Goal: Task Accomplishment & Management: Complete application form

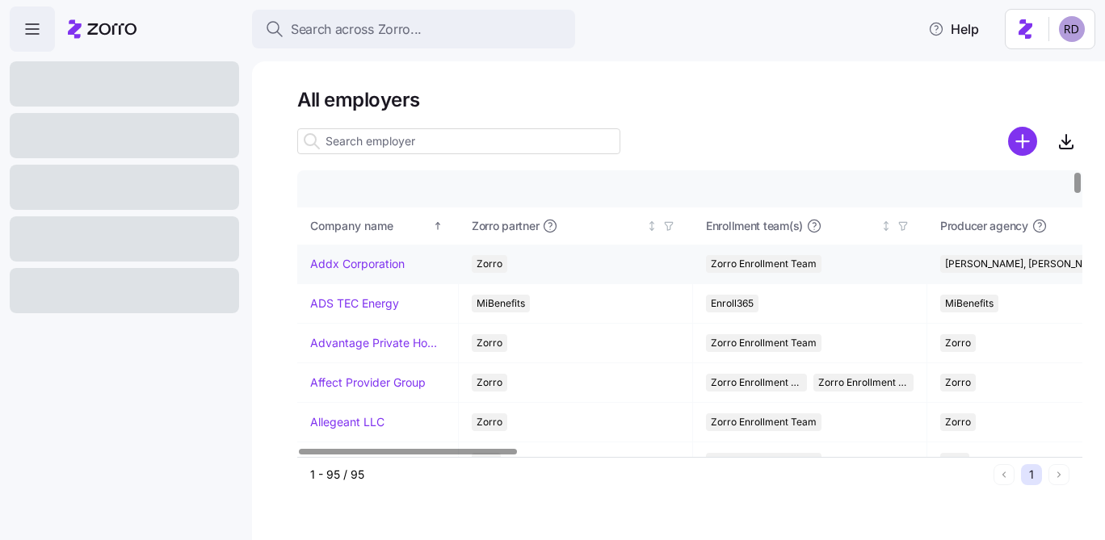
click at [353, 268] on link "Addx Corporation" at bounding box center [357, 264] width 94 height 16
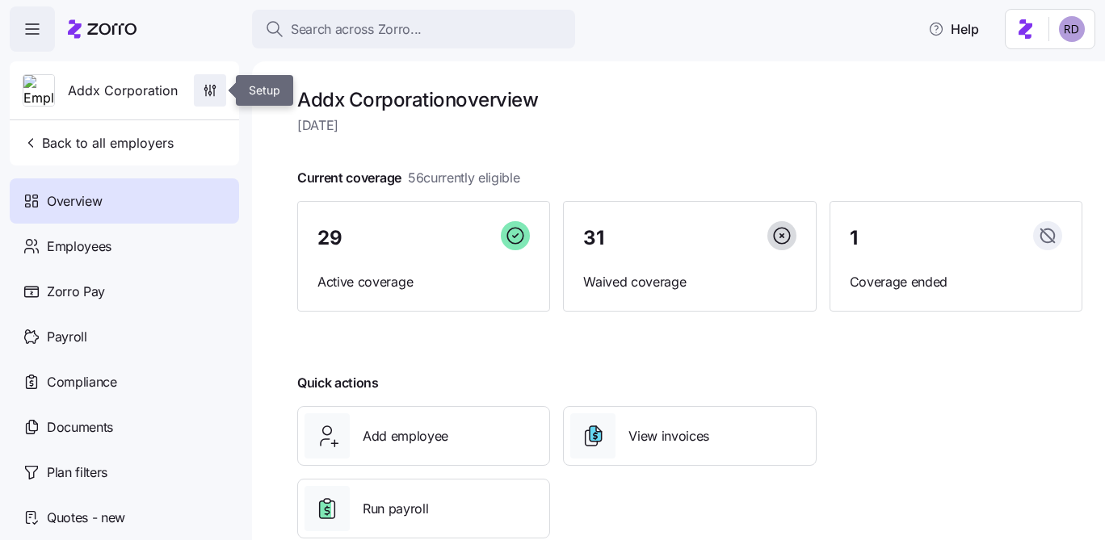
click at [211, 83] on icon "button" at bounding box center [210, 90] width 16 height 16
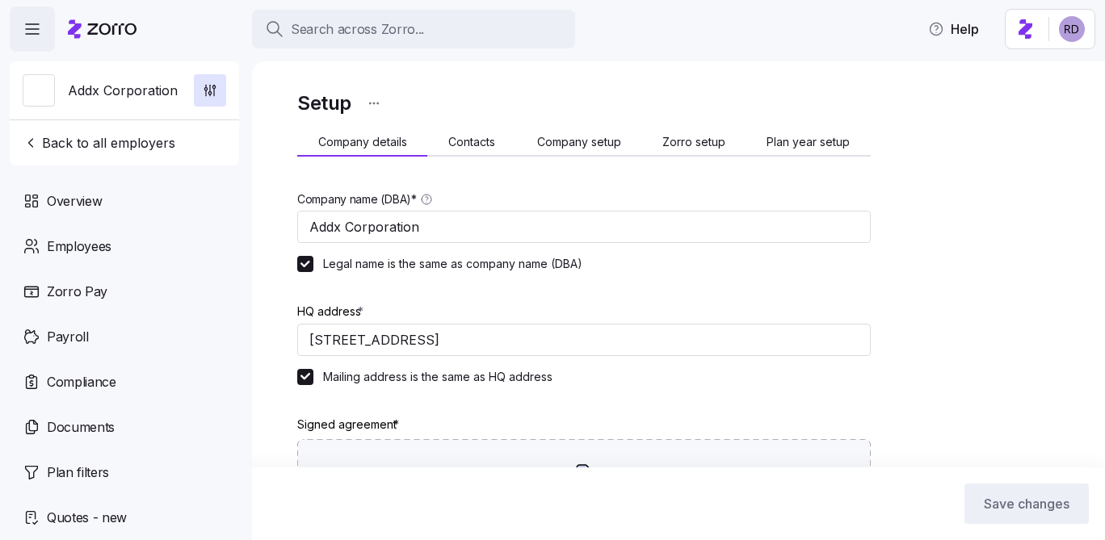
type input "[DATE]"
type input "S corporation"
type input "541330 - Engineering Services"
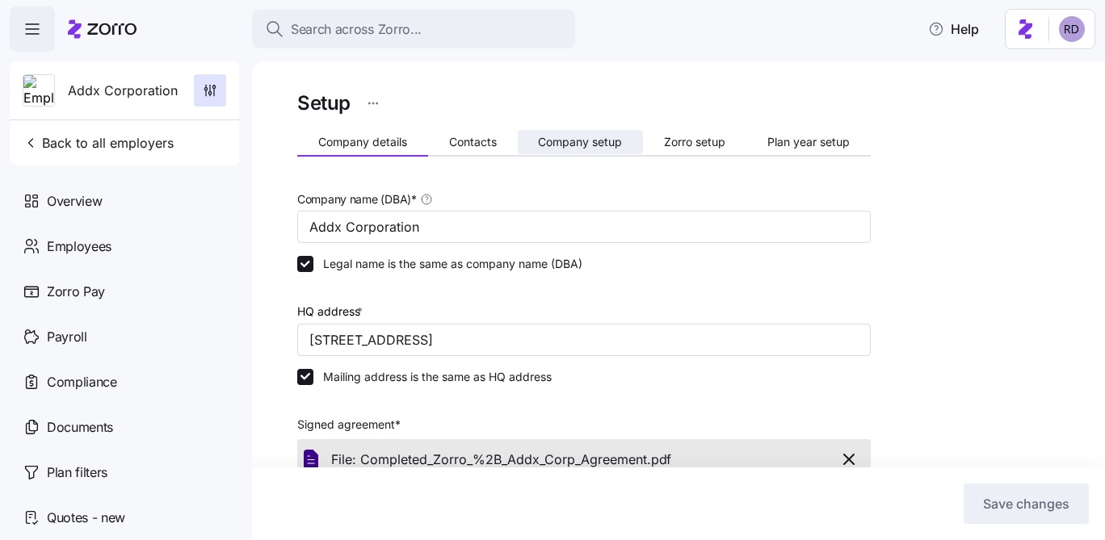
click at [617, 148] on span "Company setup" at bounding box center [580, 141] width 84 height 11
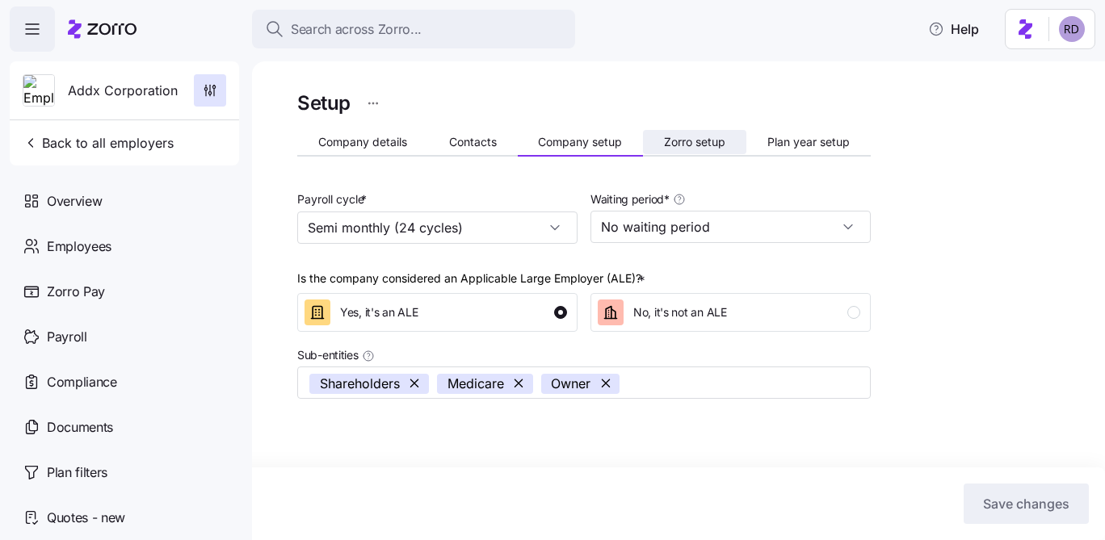
click at [689, 142] on span "Zorro setup" at bounding box center [694, 141] width 61 height 11
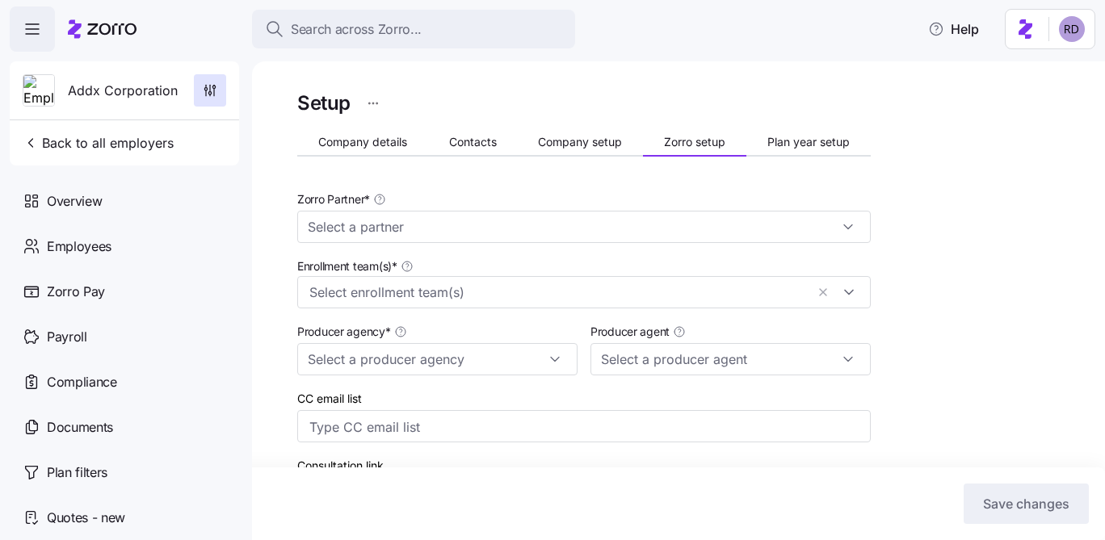
type input "Zorro"
type input "[PERSON_NAME], [PERSON_NAME] & [PERSON_NAME]"
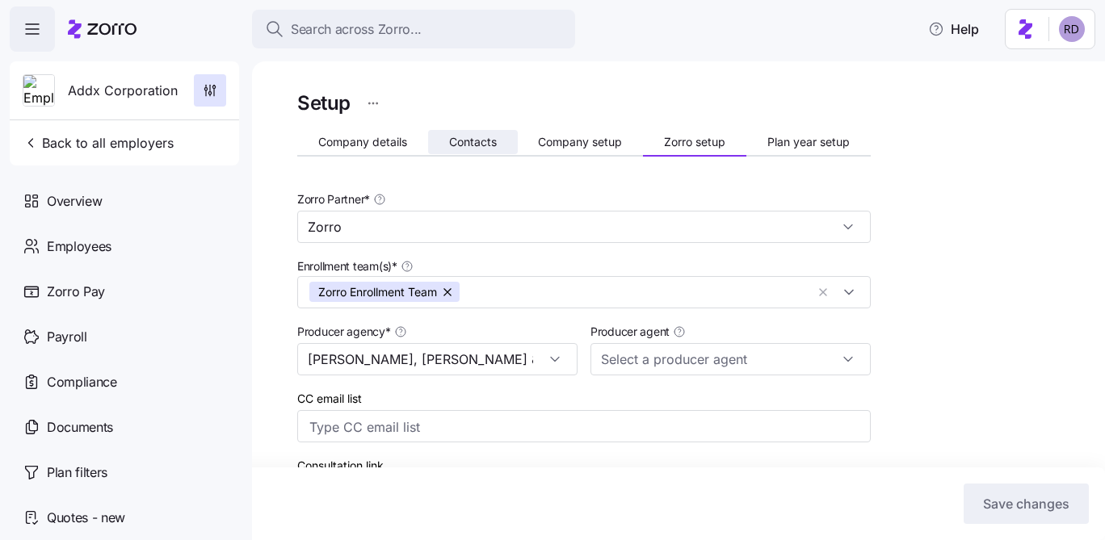
click at [493, 149] on button "Contacts" at bounding box center [473, 142] width 90 height 24
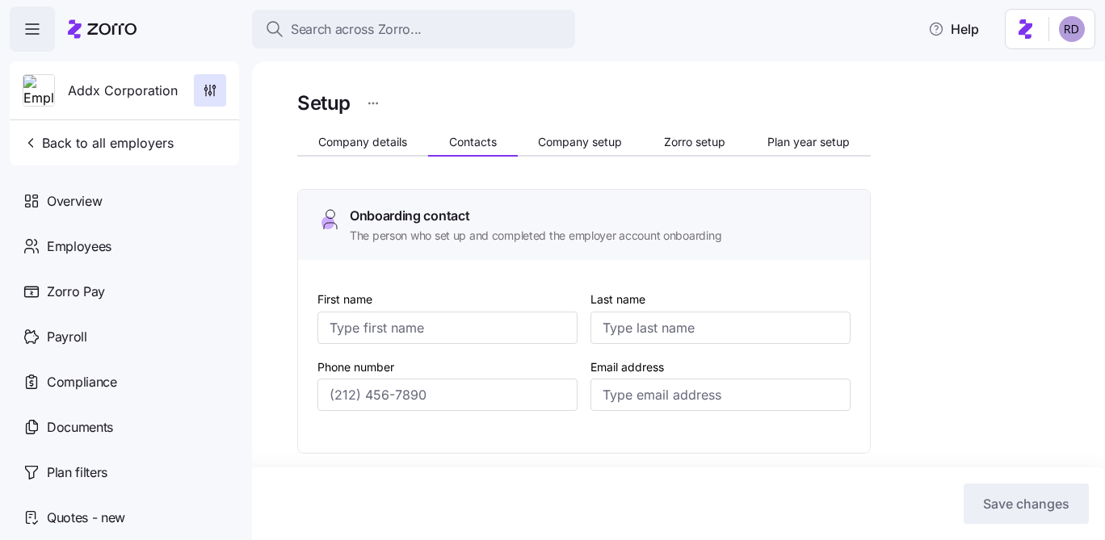
type input "[PERSON_NAME]"
type input "Theunissen"
type input "[EMAIL_ADDRESS][DOMAIN_NAME]"
type input "[PERSON_NAME]"
type input "Theunissen"
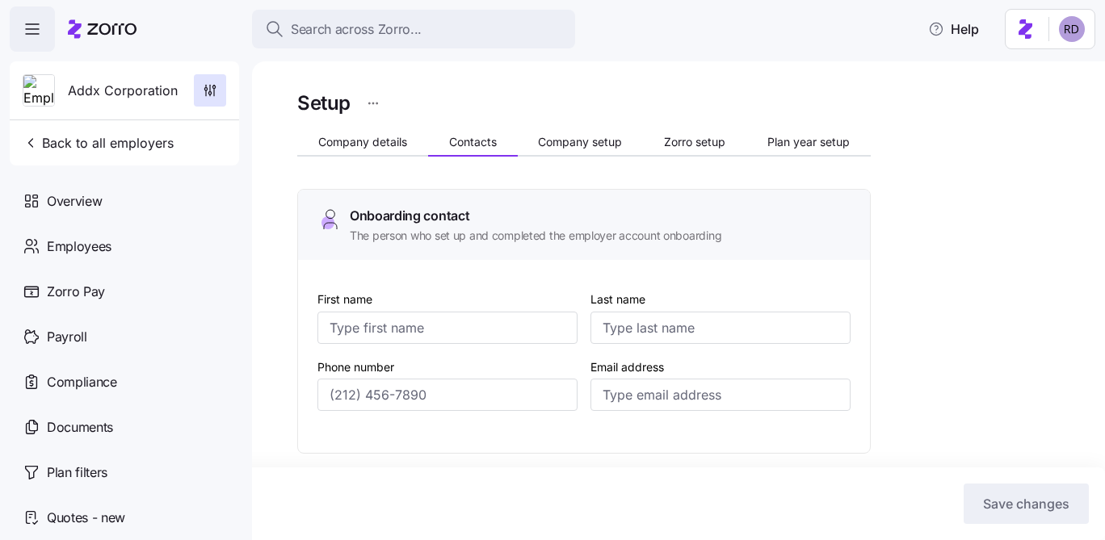
type input "[EMAIL_ADDRESS][DOMAIN_NAME]"
type input "[PERSON_NAME]"
type input "Pace"
type input "[EMAIL_ADDRESS][DOMAIN_NAME]"
type input "[PERSON_NAME]"
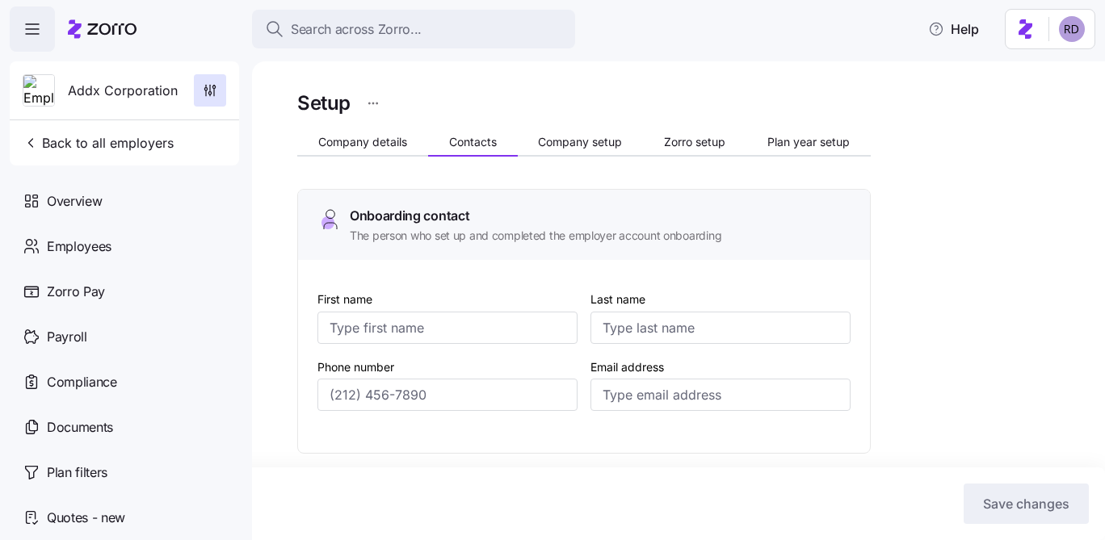
type input "Tase"
type input "[EMAIL_ADDRESS][DOMAIN_NAME]"
type input "[PHONE_NUMBER]"
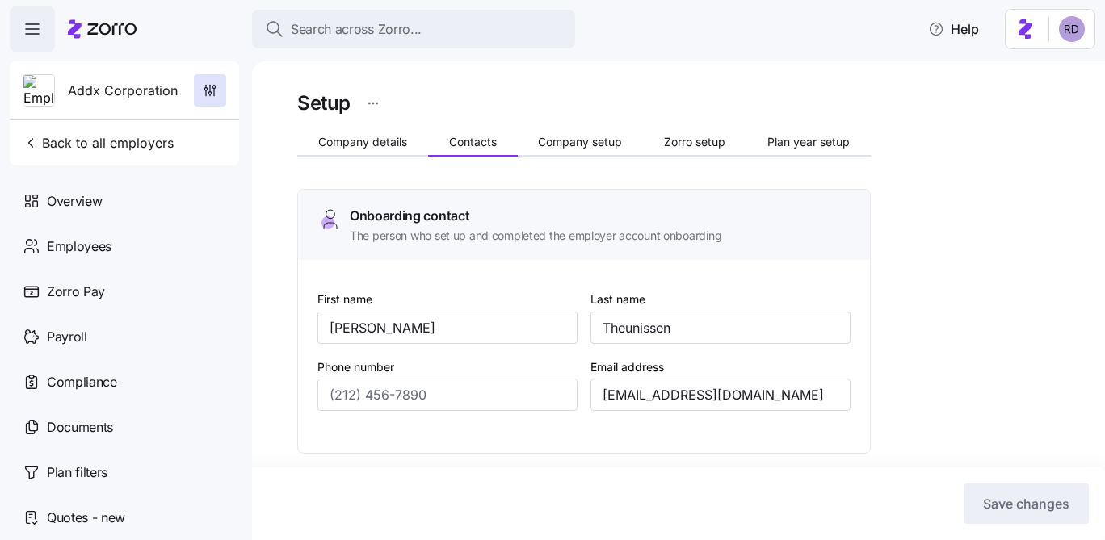
type input "[PHONE_NUMBER]"
click at [805, 132] on button "Plan year setup" at bounding box center [808, 142] width 124 height 24
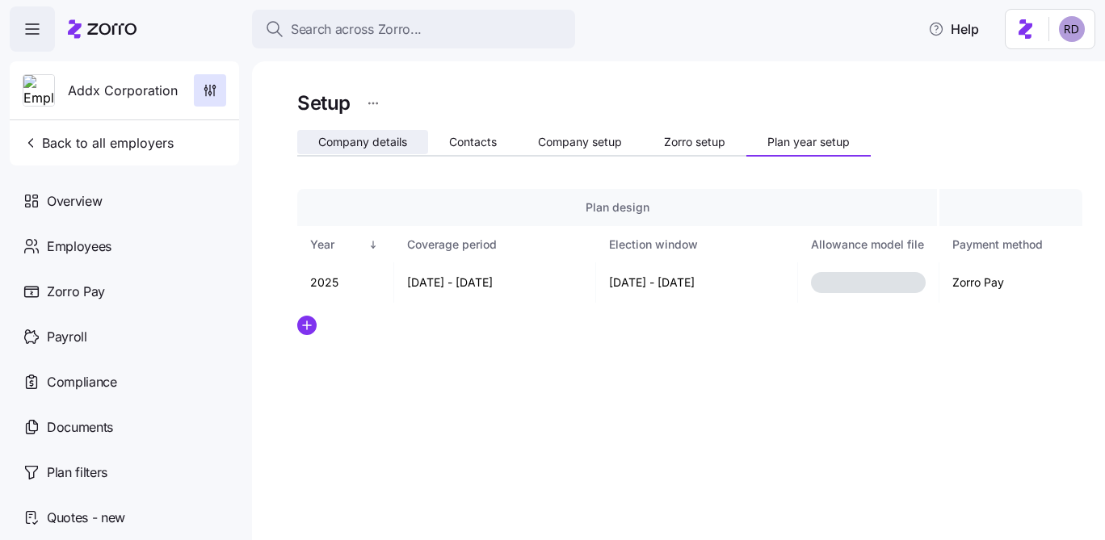
click at [385, 142] on span "Company details" at bounding box center [362, 141] width 89 height 11
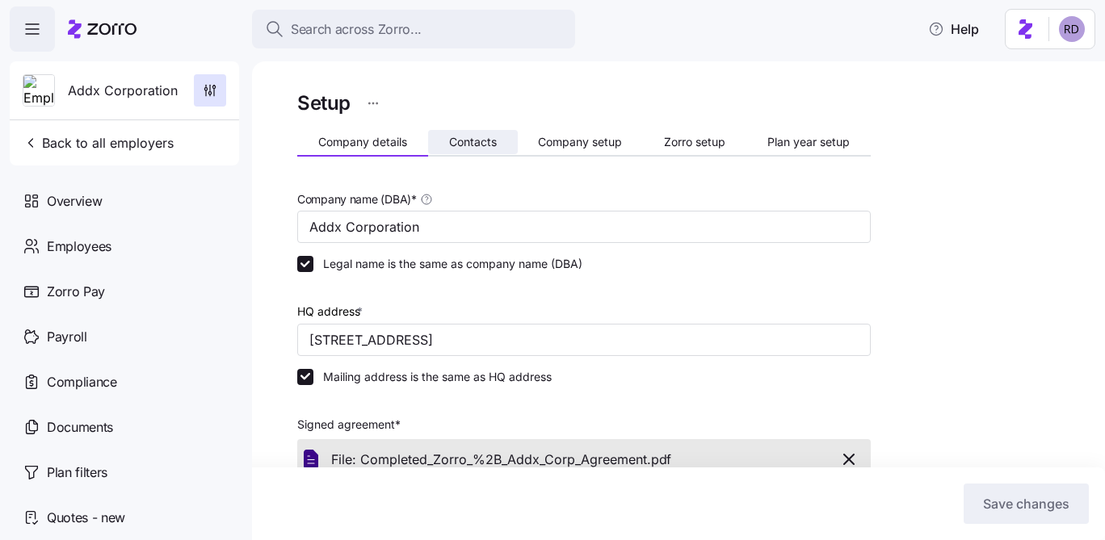
click at [501, 136] on button "Contacts" at bounding box center [473, 142] width 90 height 24
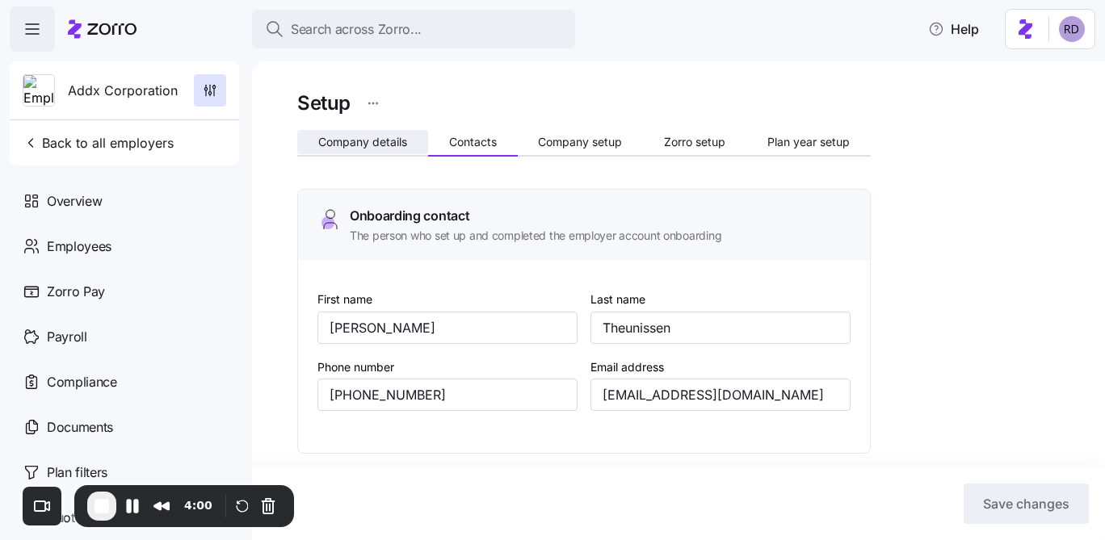
click at [362, 136] on span "Company details" at bounding box center [362, 141] width 89 height 11
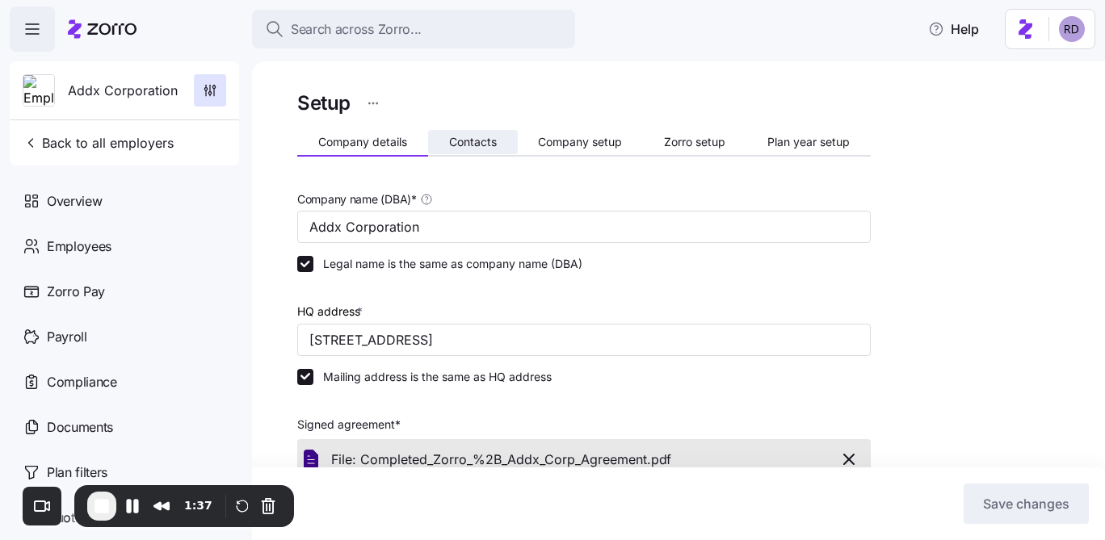
click at [501, 140] on button "Contacts" at bounding box center [473, 142] width 90 height 24
